Goal: Information Seeking & Learning: Find specific fact

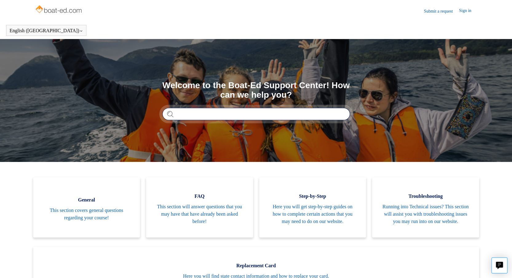
click at [228, 117] on input "Search" at bounding box center [256, 114] width 188 height 12
type input "**********"
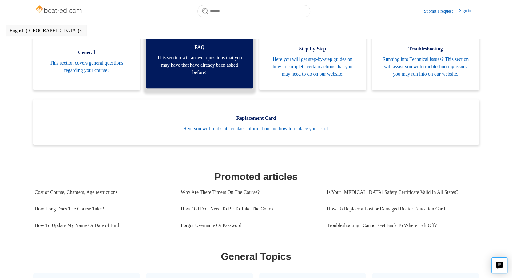
scroll to position [143, 0]
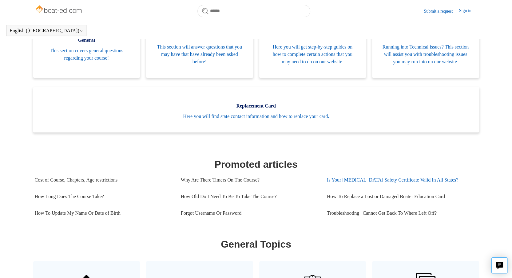
click at [414, 187] on link "Is Your [MEDICAL_DATA] Safety Certificate Valid In All States?" at bounding box center [400, 180] width 146 height 17
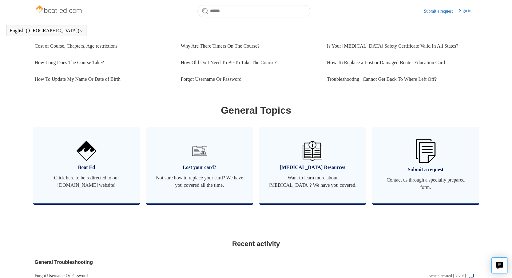
scroll to position [278, 0]
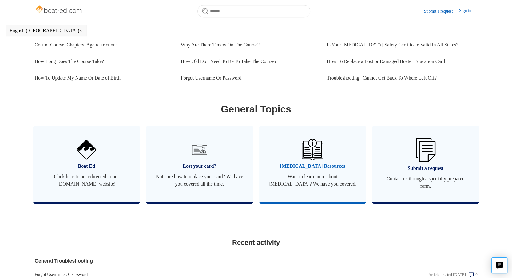
click at [315, 183] on span "Want to learn more about [MEDICAL_DATA]? We have you covered." at bounding box center [313, 180] width 89 height 15
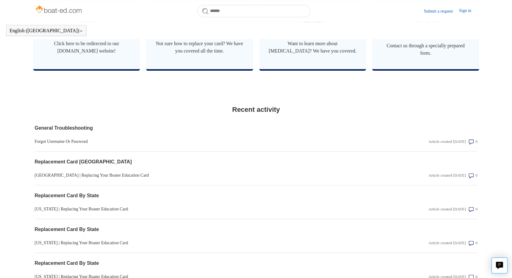
scroll to position [406, 0]
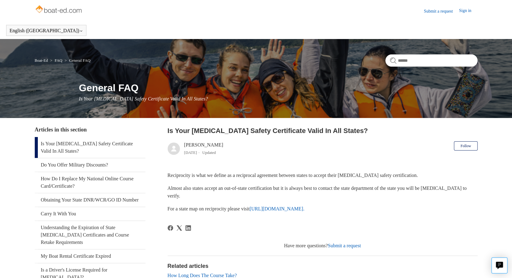
scroll to position [12, 0]
